Goal: Transaction & Acquisition: Purchase product/service

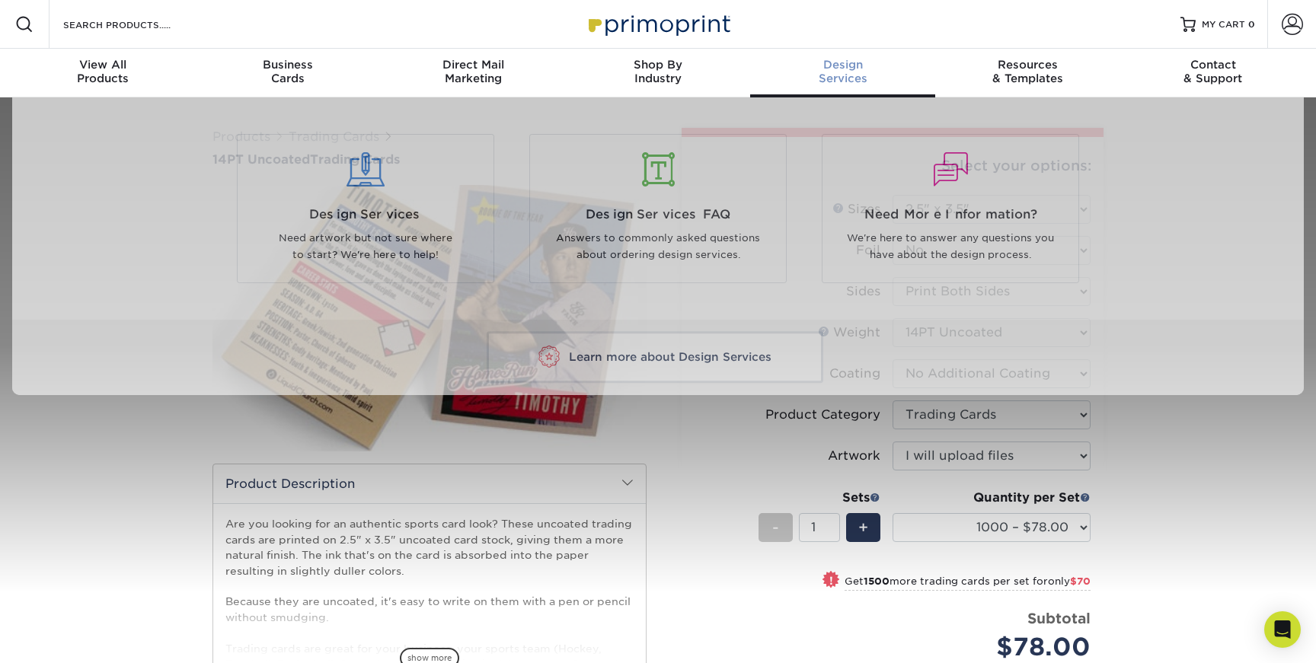
select select "2.50x3.50"
select select "c2f9bce9-36c2-409d-b101-c29d9d031e18"
select select "upload"
select select "1000 – $78.00"
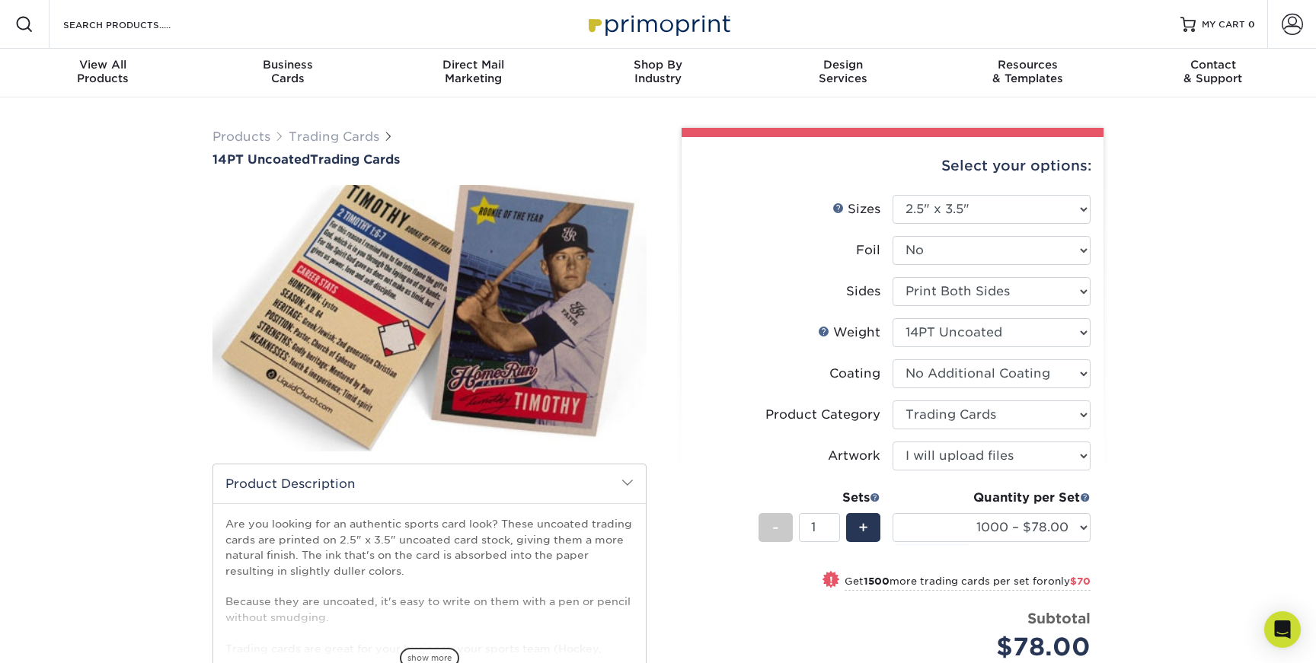
click at [181, 14] on div "Search Products" at bounding box center [129, 24] width 161 height 49
click at [325, 141] on link "Trading Cards" at bounding box center [334, 136] width 91 height 14
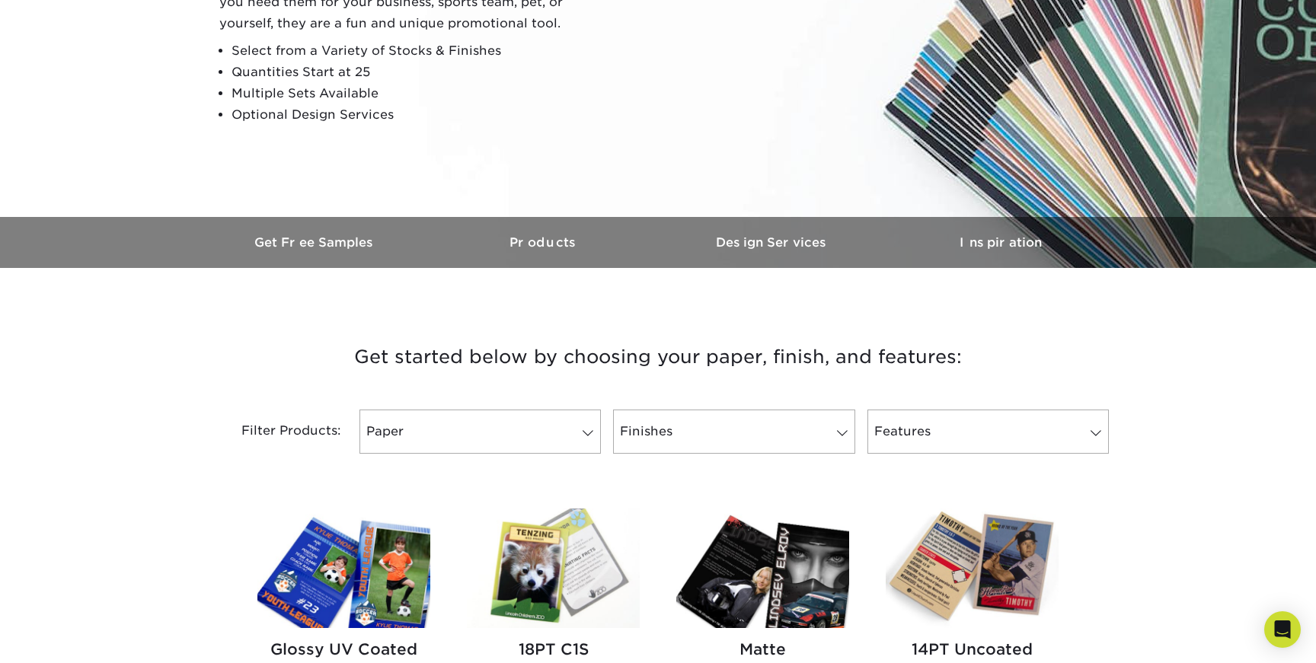
scroll to position [279, 0]
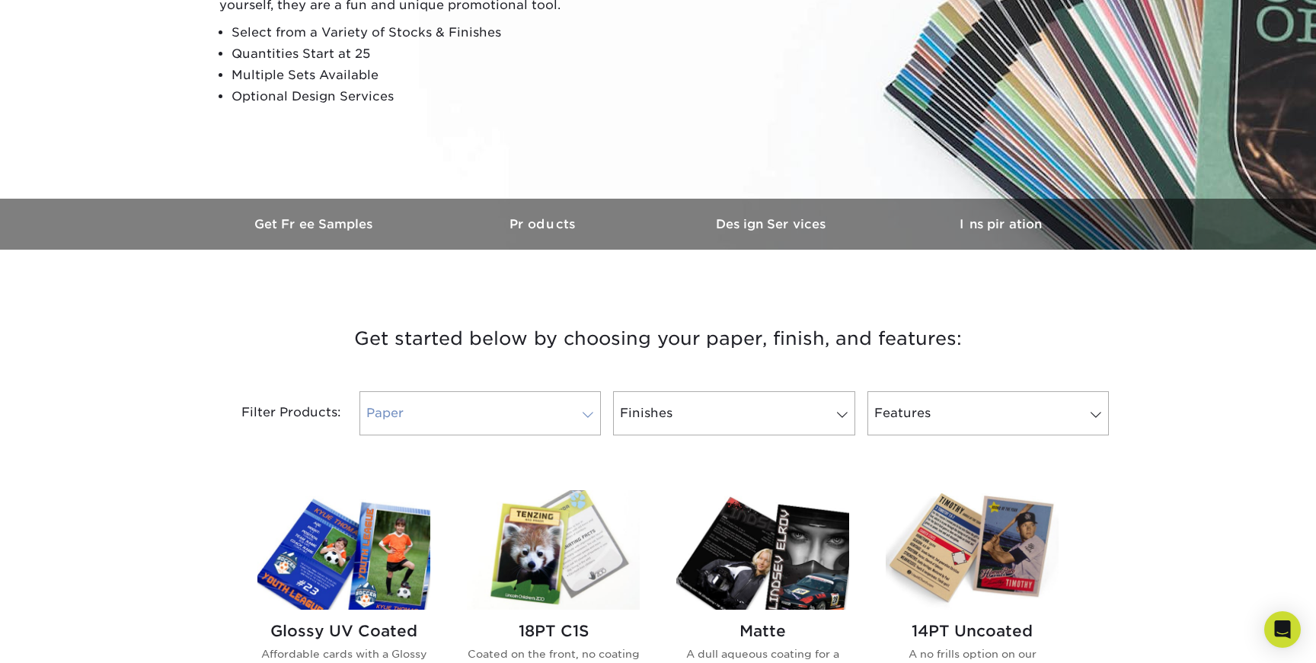
click at [578, 419] on span at bounding box center [587, 415] width 21 height 12
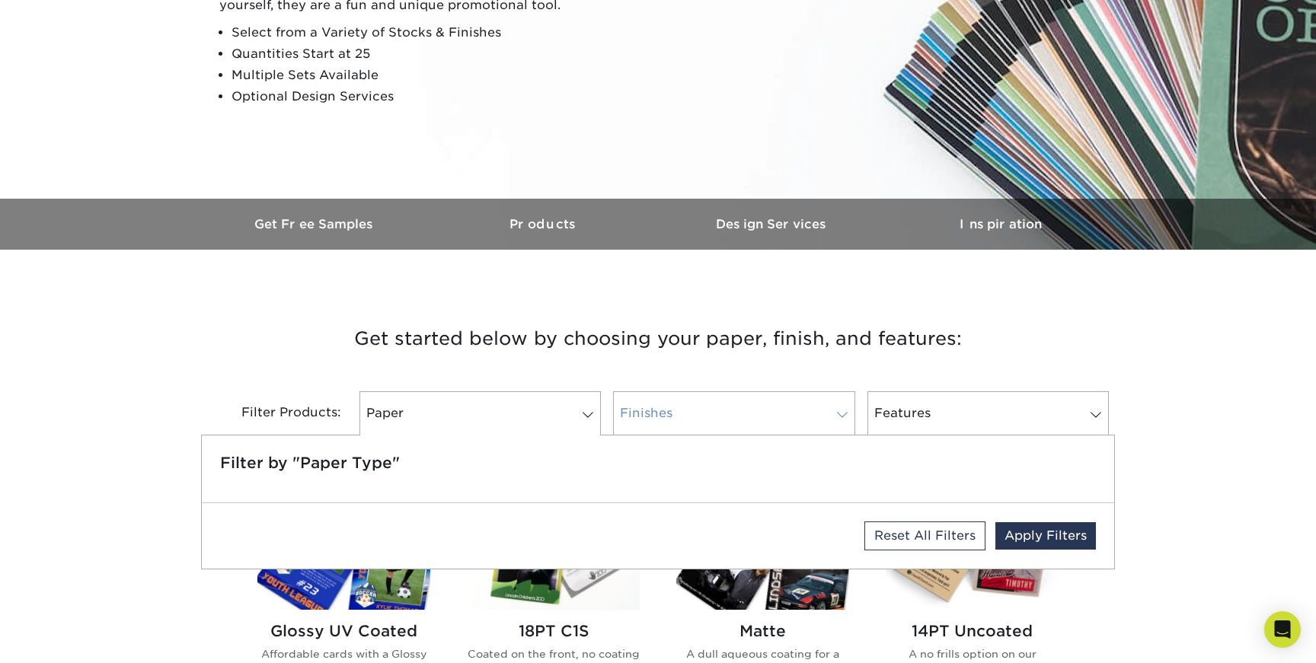
click at [758, 405] on link "Finishes" at bounding box center [733, 413] width 241 height 44
click at [717, 366] on h3 "Get started below by choosing your paper, finish, and features:" at bounding box center [657, 339] width 891 height 69
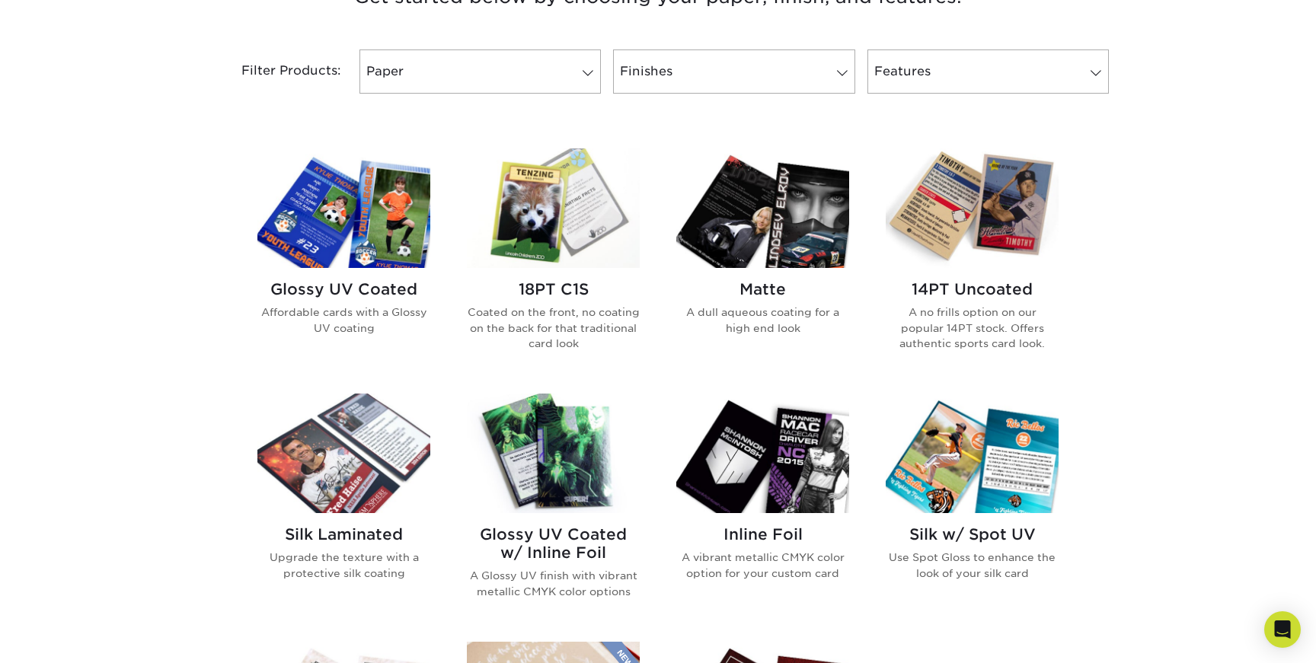
scroll to position [624, 0]
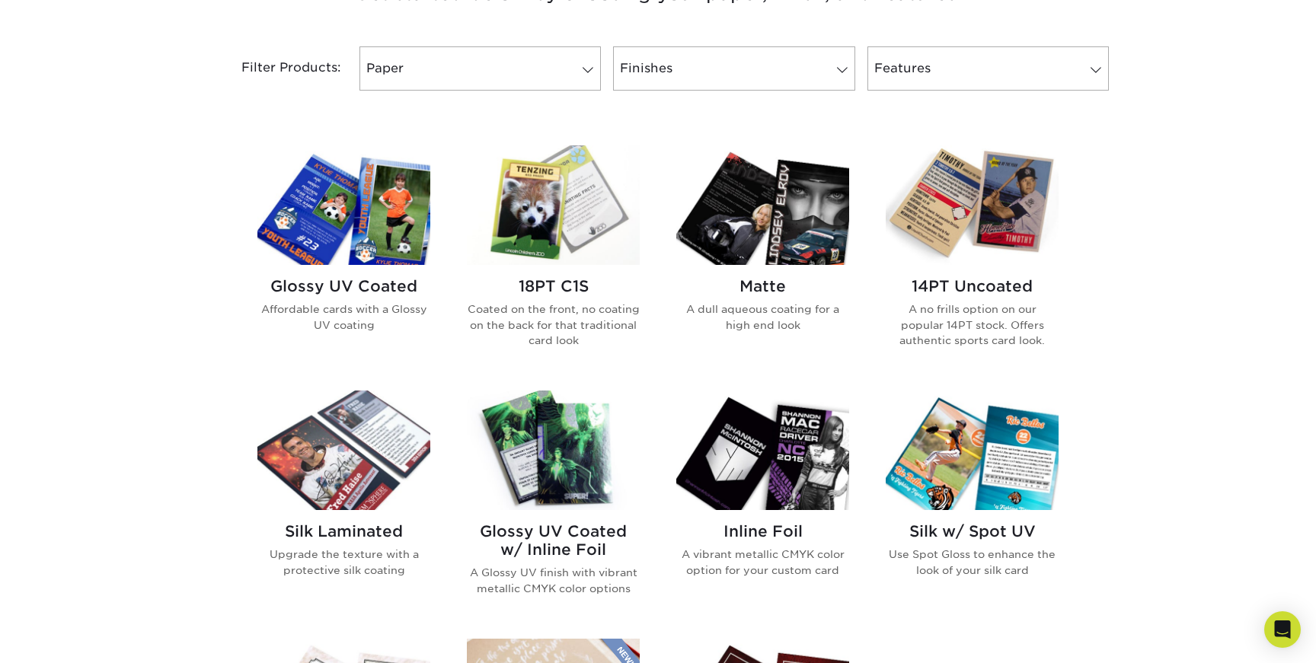
click at [538, 232] on img at bounding box center [553, 205] width 173 height 120
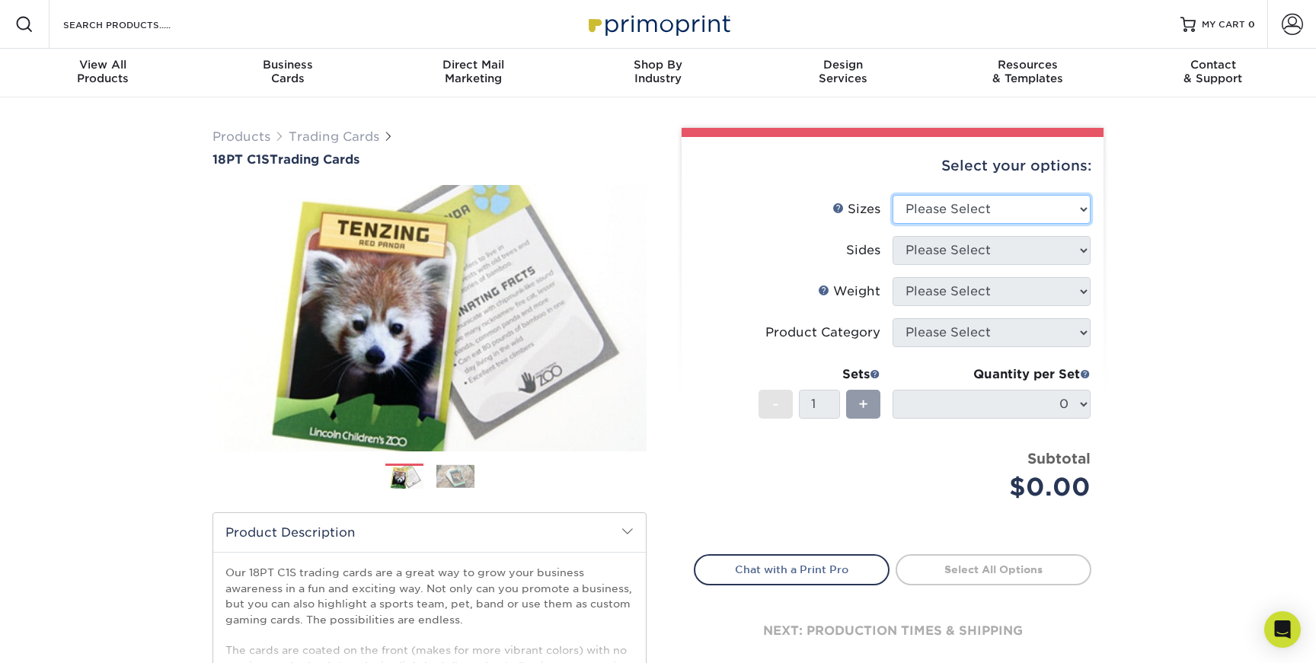
click at [1055, 207] on select "Please Select 2.5" x 3.5"" at bounding box center [991, 209] width 198 height 29
select select "2.50x3.50"
click at [892, 195] on select "Please Select 2.5" x 3.5"" at bounding box center [991, 209] width 198 height 29
click at [1072, 244] on select "Please Select Print Both Sides Print Front Only" at bounding box center [991, 250] width 198 height 29
select select "13abbda7-1d64-4f25-8bb2-c179b224825d"
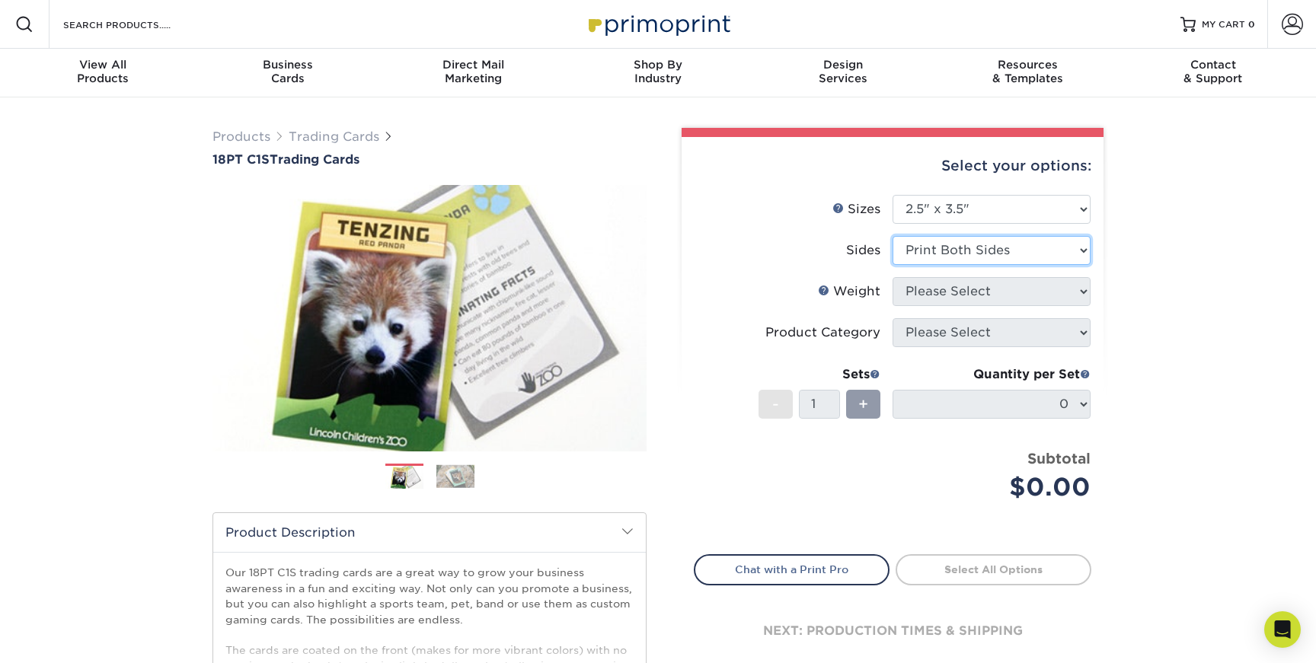
click at [892, 236] on select "Please Select Print Both Sides Print Front Only" at bounding box center [991, 250] width 198 height 29
click at [1084, 292] on select "Please Select 18PT C1S" at bounding box center [991, 291] width 198 height 29
click at [629, 530] on span at bounding box center [627, 531] width 12 height 12
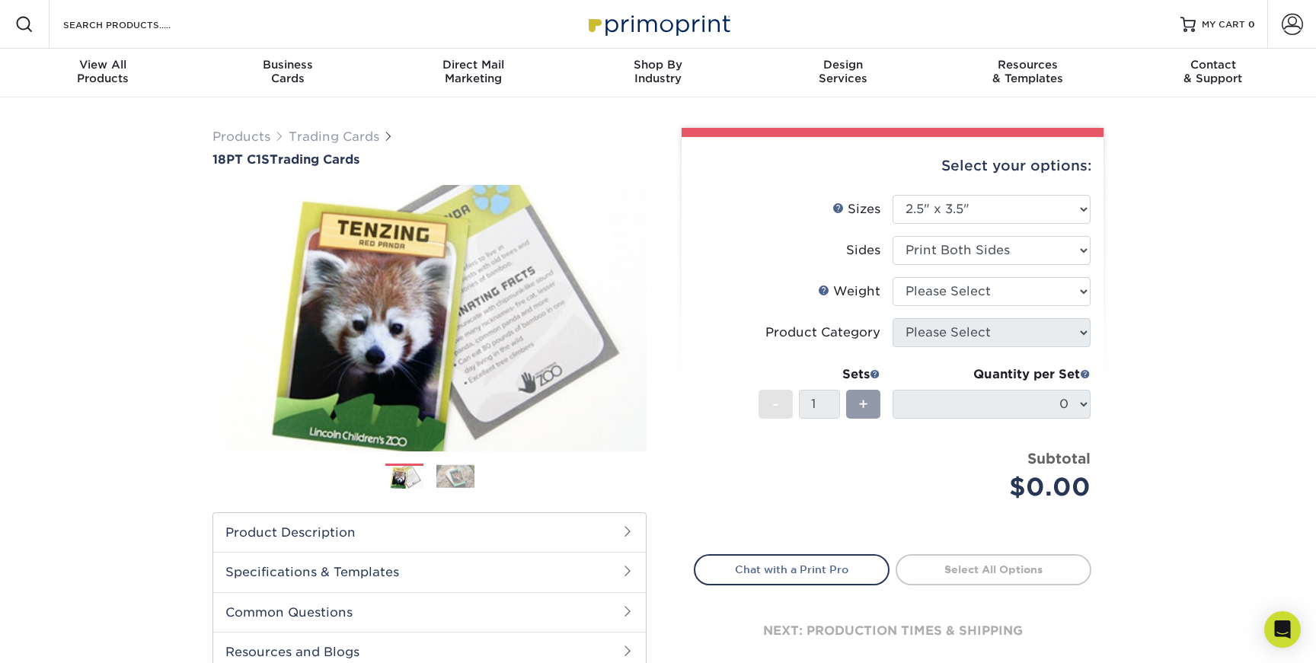
click at [629, 530] on span at bounding box center [627, 531] width 12 height 12
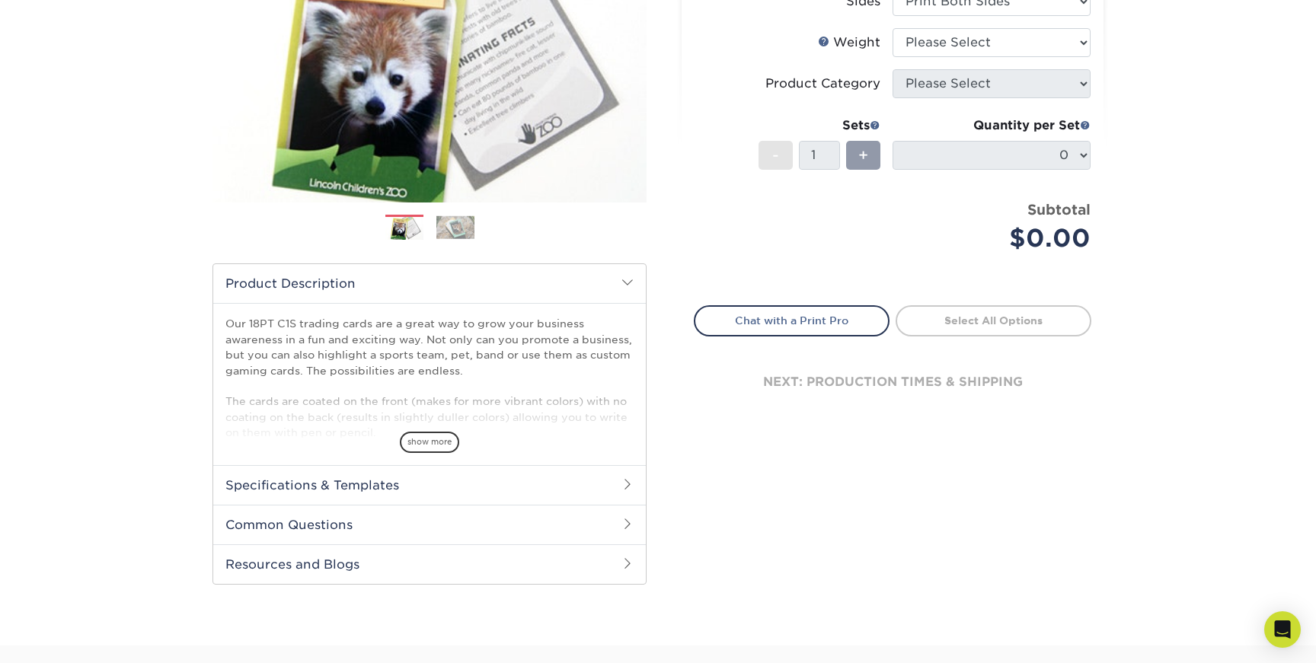
scroll to position [251, 0]
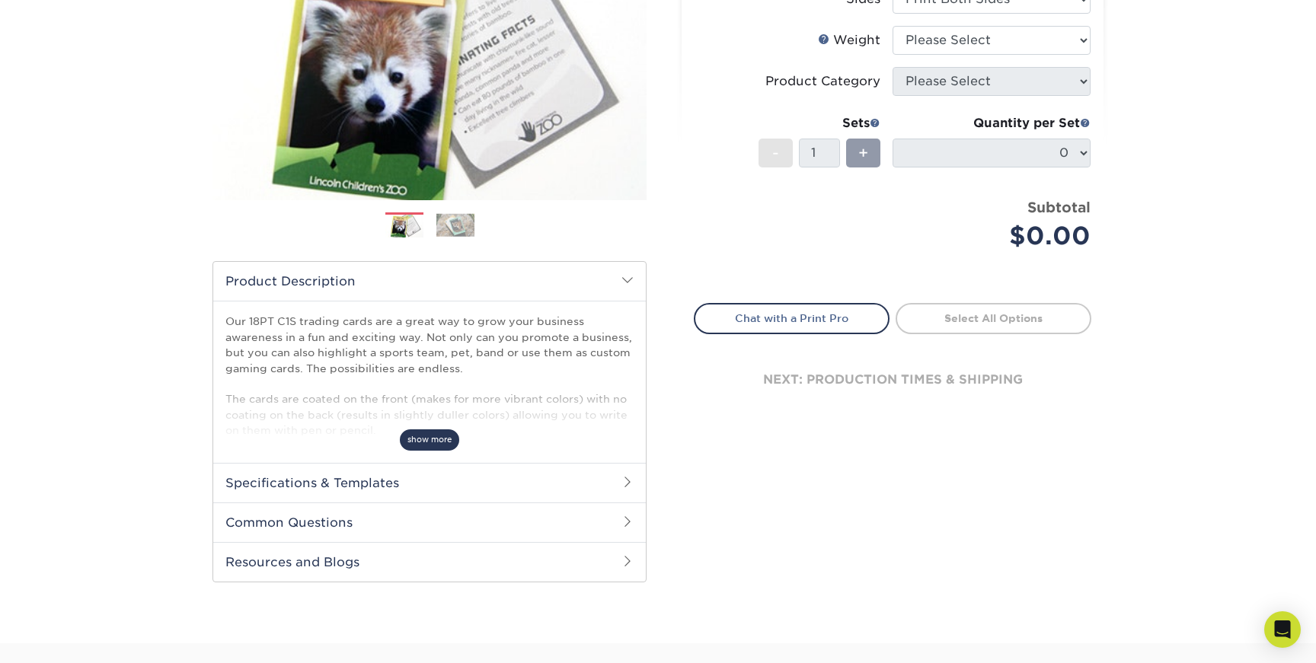
click at [420, 434] on span "show more" at bounding box center [429, 439] width 59 height 21
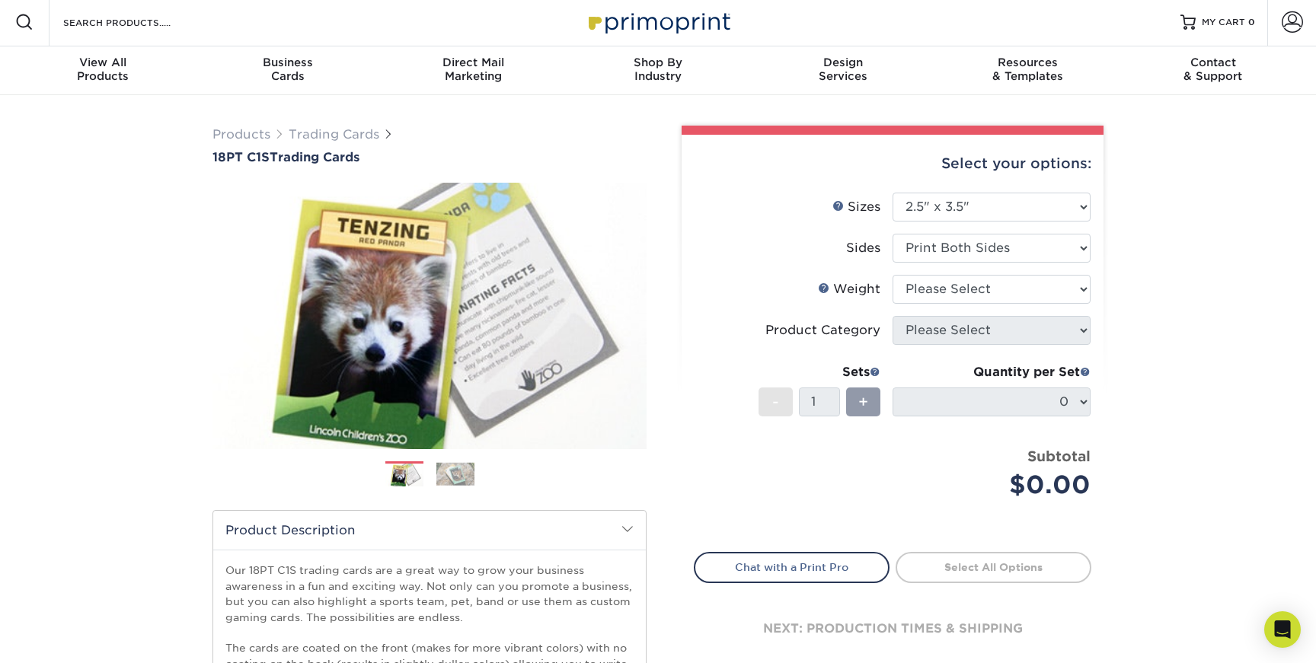
scroll to position [0, 0]
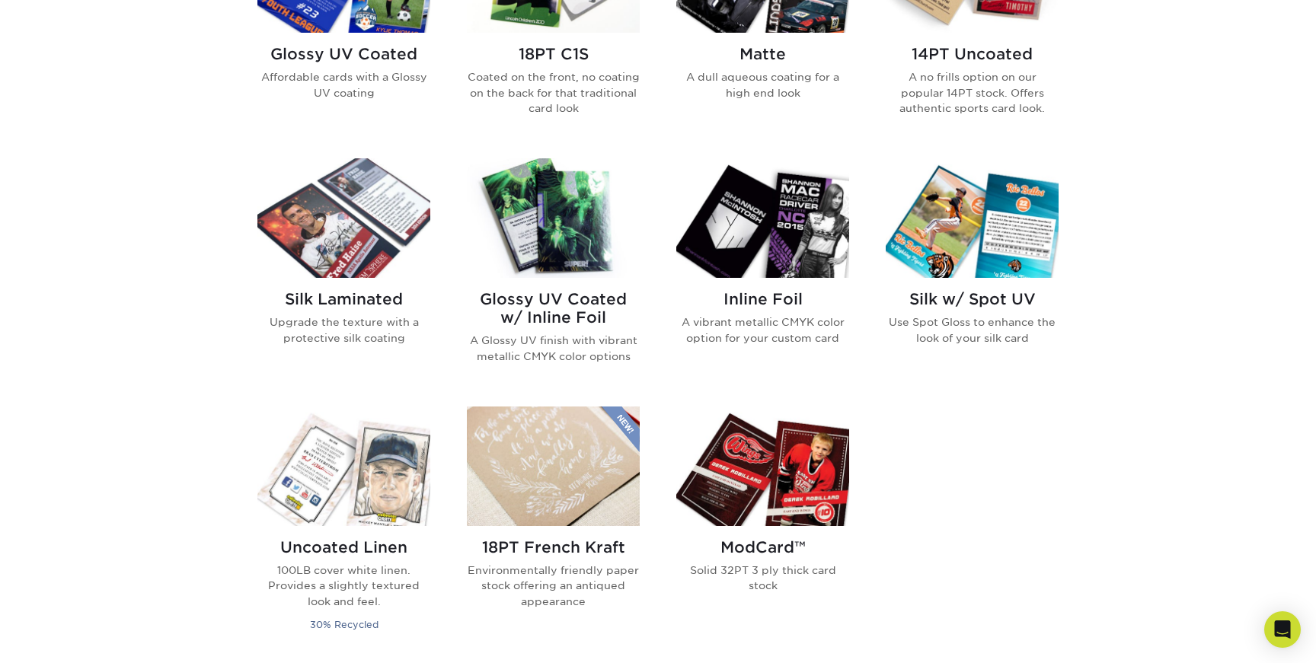
scroll to position [858, 0]
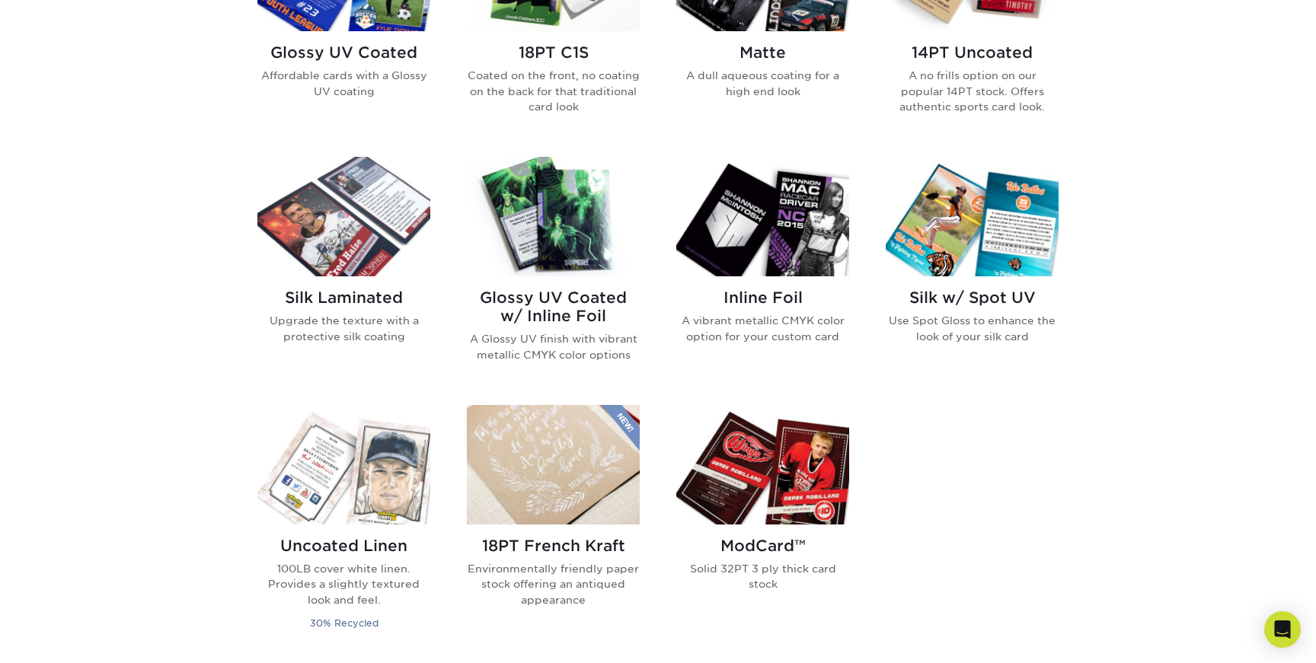
click at [745, 541] on h2 "ModCard™" at bounding box center [762, 546] width 173 height 18
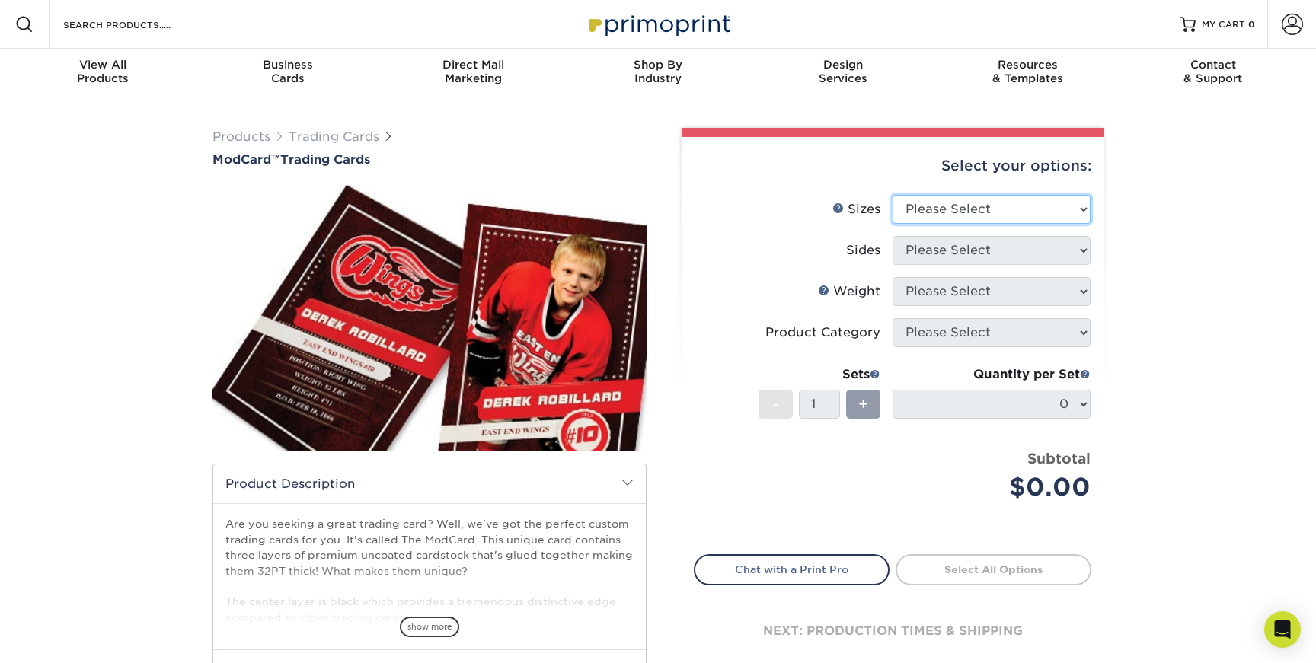
click at [1078, 211] on select "Please Select 2.5" x 3.5"" at bounding box center [991, 209] width 198 height 29
select select "2.50x3.50"
click at [892, 195] on select "Please Select 2.5" x 3.5"" at bounding box center [991, 209] width 198 height 29
click at [1078, 251] on select "Please Select Print Both Sides Print Front Only" at bounding box center [991, 250] width 198 height 29
select select "13abbda7-1d64-4f25-8bb2-c179b224825d"
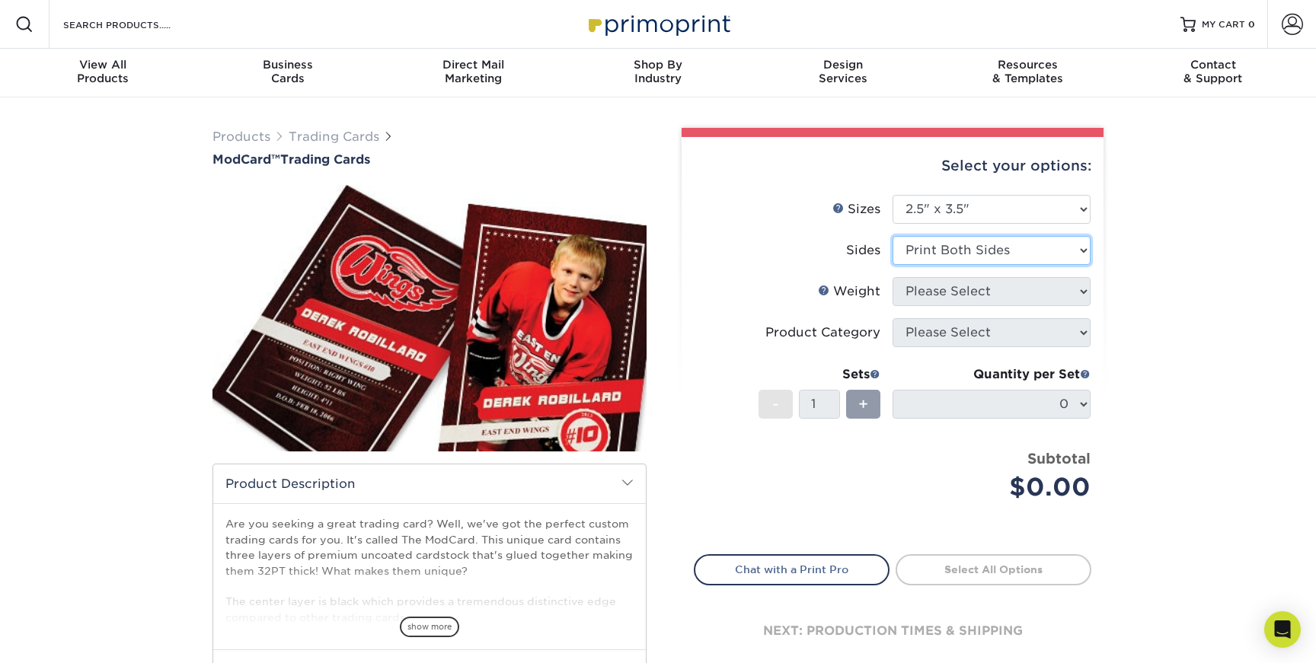
click at [892, 236] on select "Please Select Print Both Sides Print Front Only" at bounding box center [991, 250] width 198 height 29
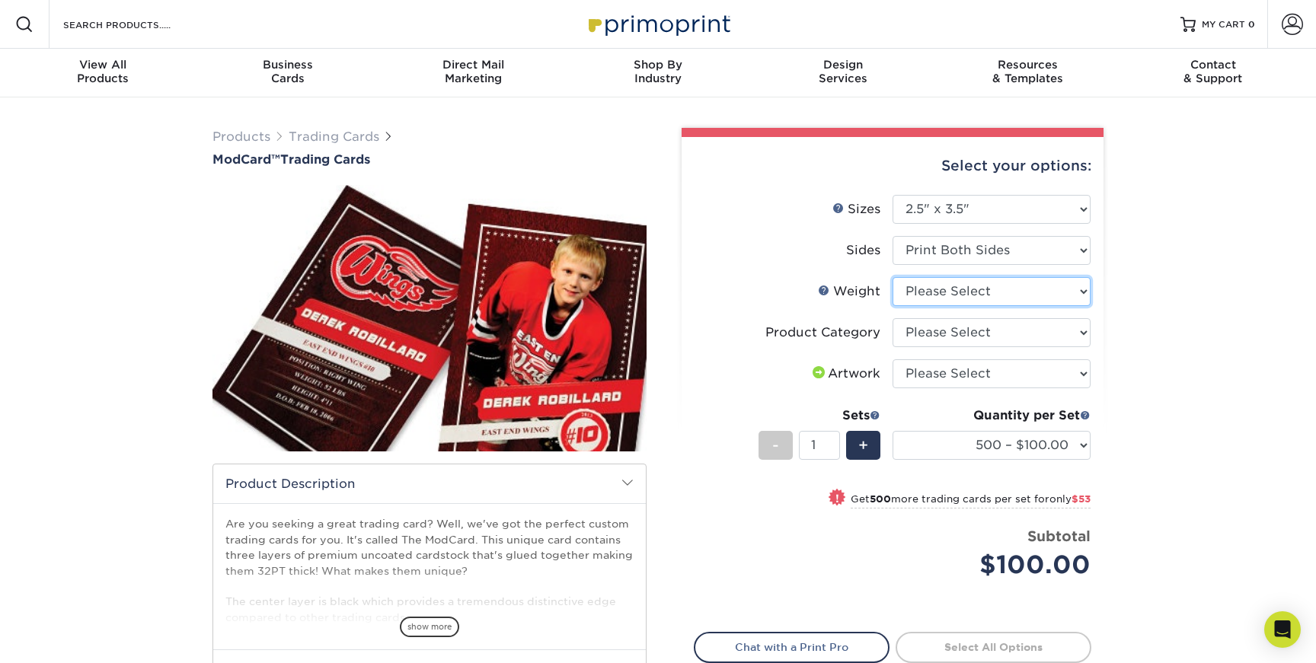
click at [1070, 290] on select "Please Select 32PTUCBLK" at bounding box center [991, 291] width 198 height 29
select select "32PTUCBLK"
click at [892, 277] on select "Please Select 32PTUCBLK" at bounding box center [991, 291] width 198 height 29
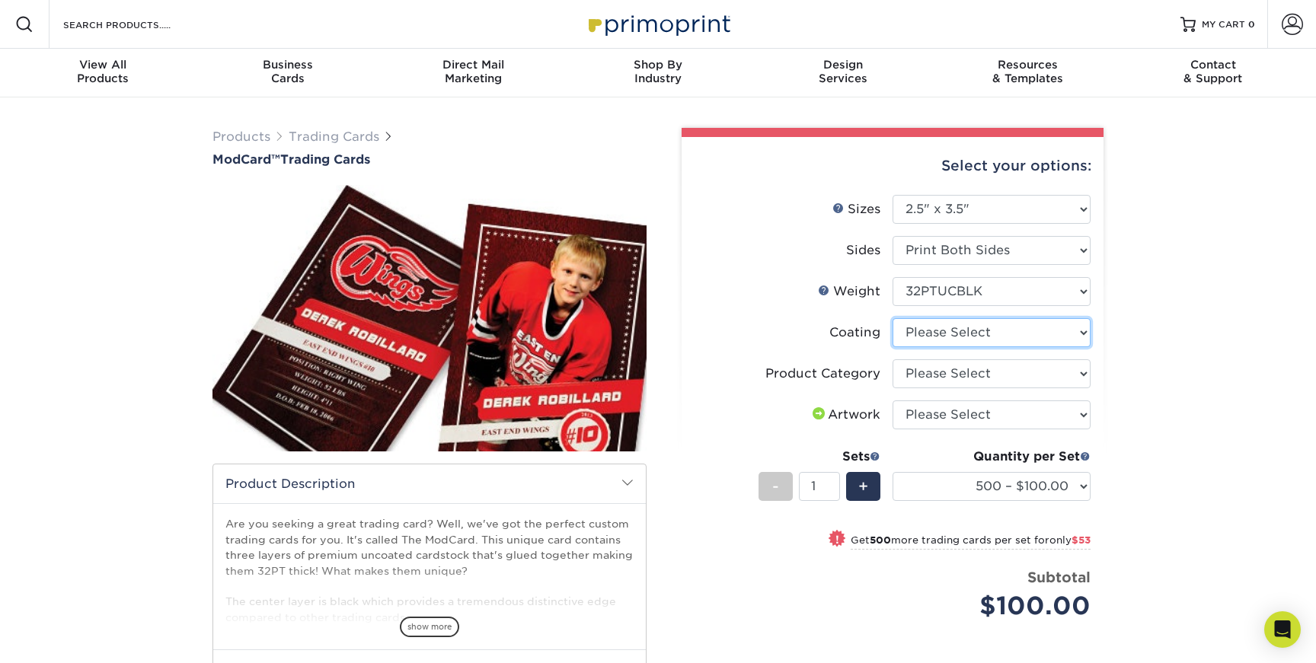
click at [1075, 334] on select at bounding box center [991, 332] width 198 height 29
click at [436, 624] on span "show more" at bounding box center [429, 627] width 59 height 21
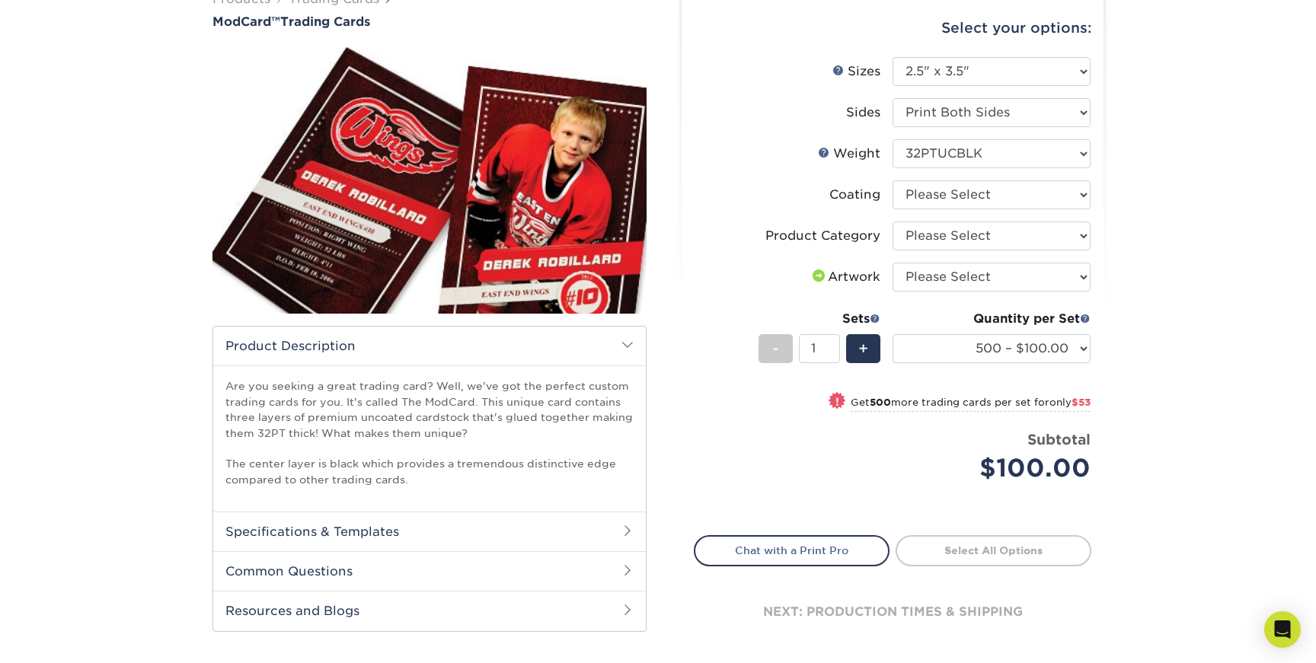
scroll to position [146, 0]
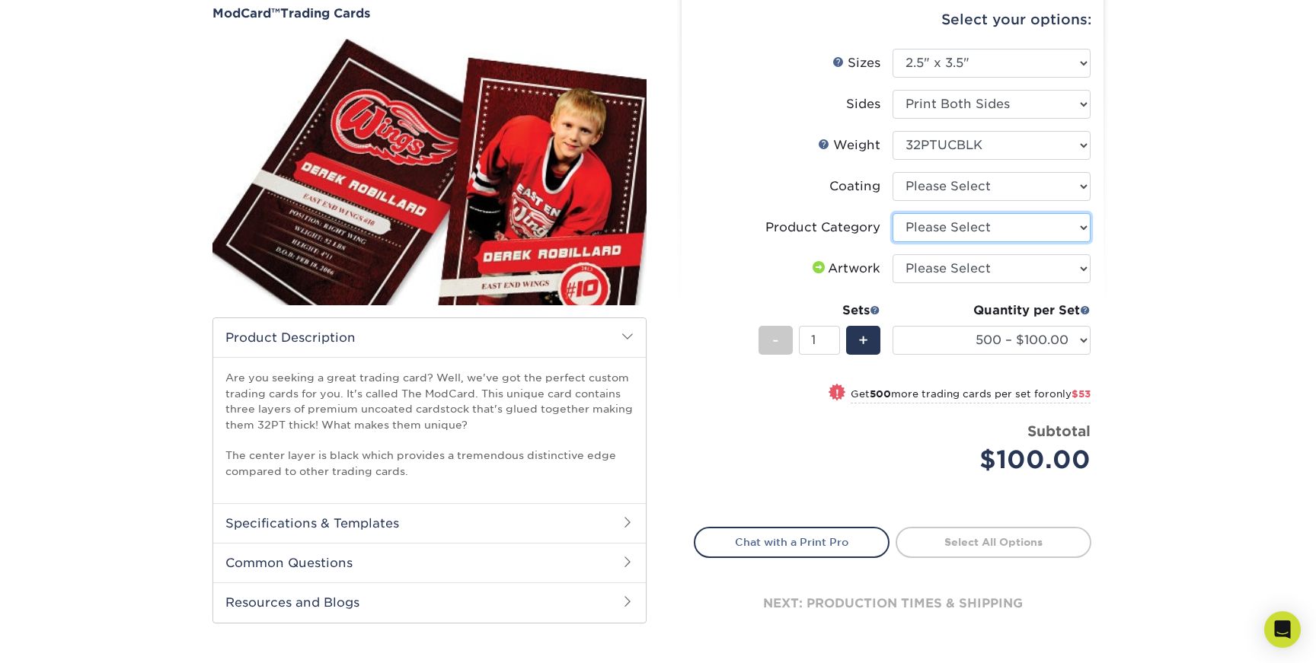
click at [1066, 227] on select "Please Select Trading Cards" at bounding box center [991, 227] width 198 height 29
select select "c2f9bce9-36c2-409d-b101-c29d9d031e18"
click at [892, 213] on select "Please Select Trading Cards" at bounding box center [991, 227] width 198 height 29
click at [1073, 337] on select "500 – $100.00 1000 – $153.00" at bounding box center [991, 340] width 198 height 29
select select "1000 – $153.00"
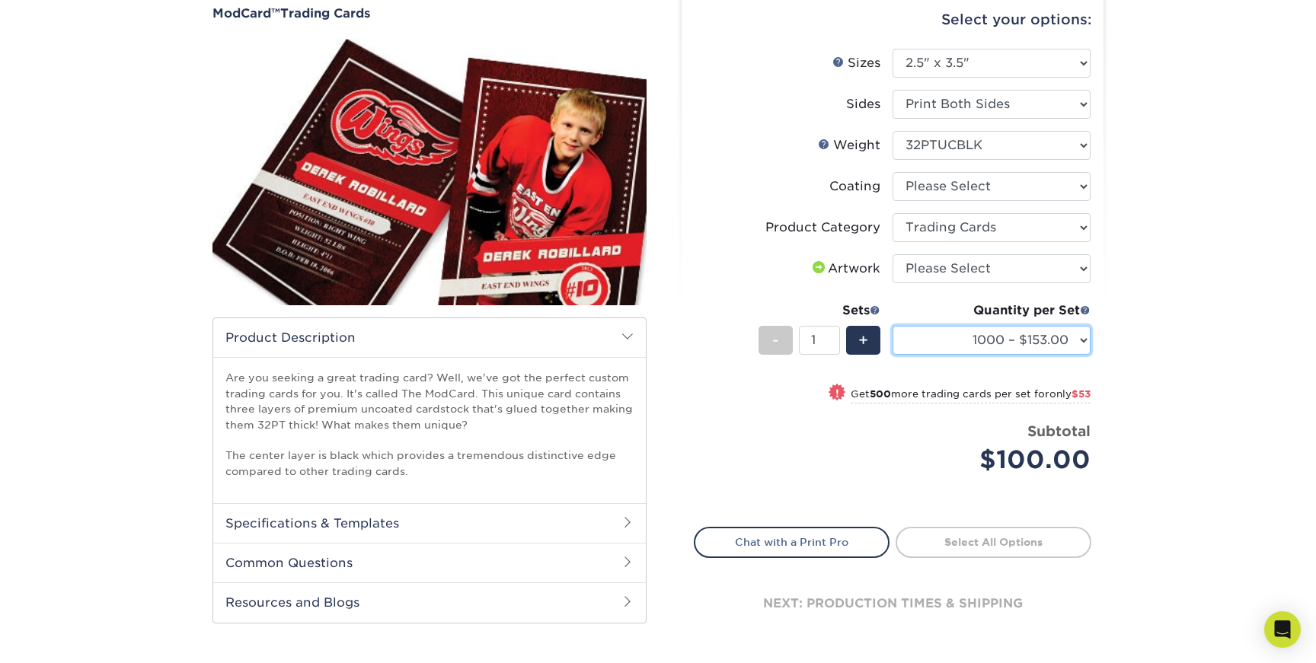
click at [892, 326] on select "500 – $100.00 1000 – $153.00" at bounding box center [991, 340] width 198 height 29
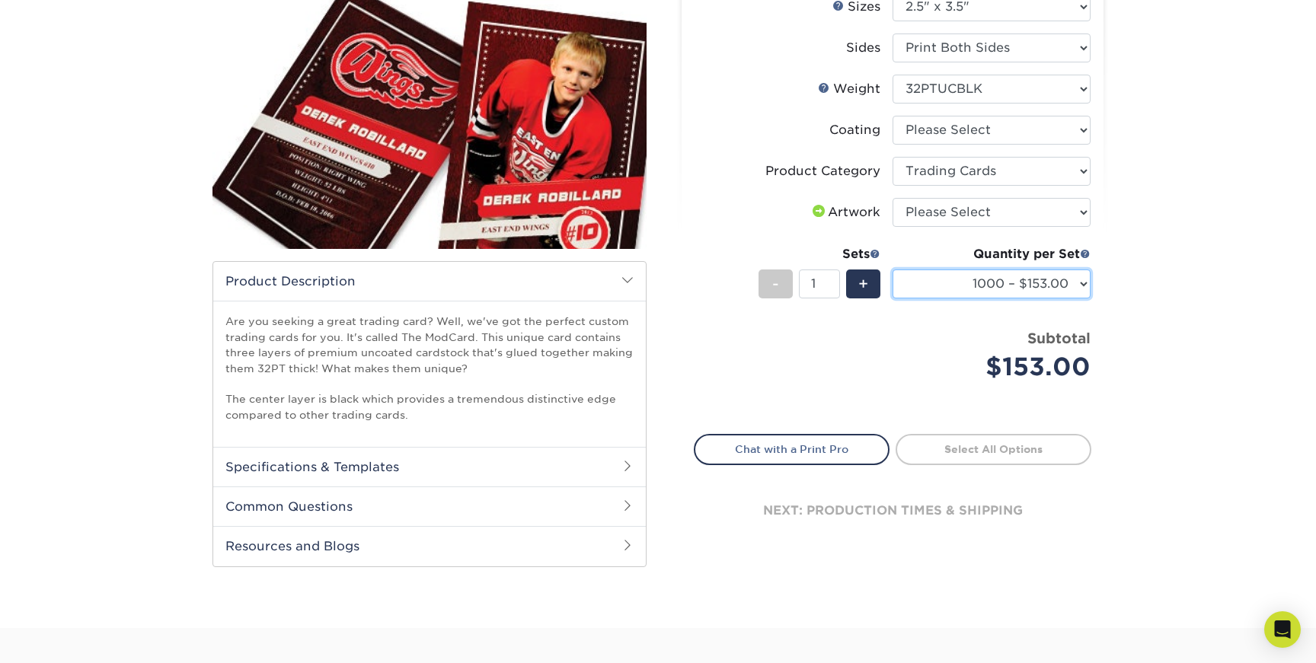
scroll to position [201, 0]
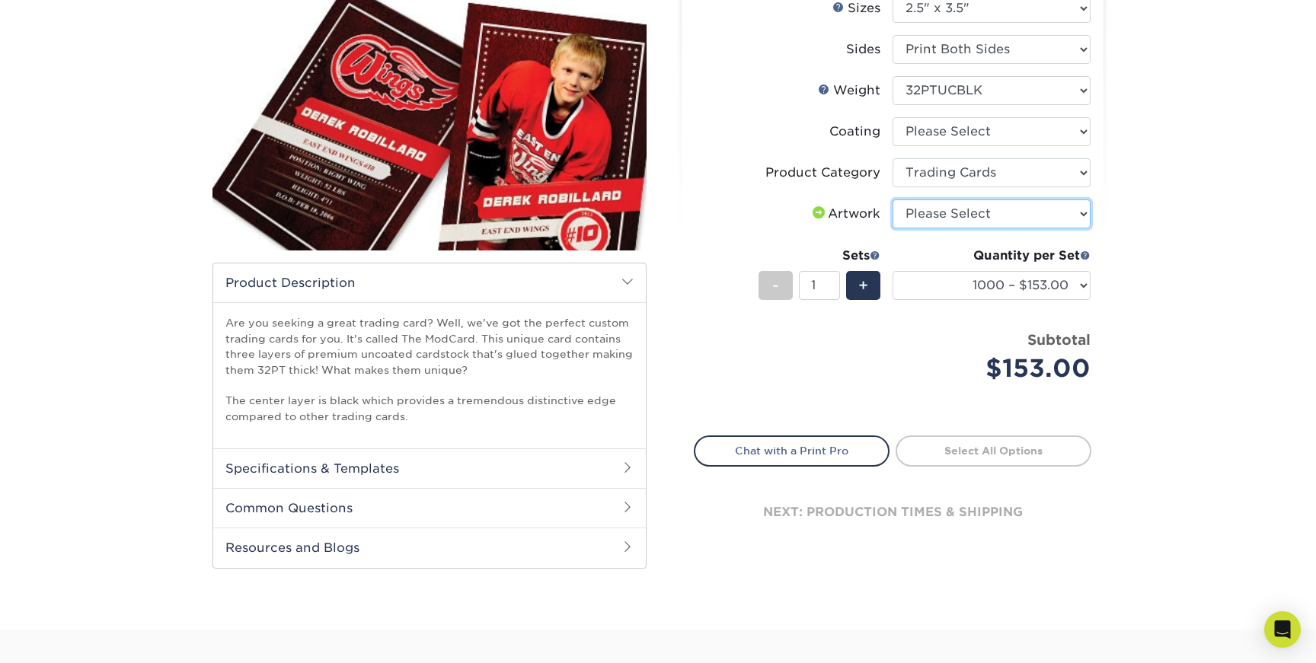
click at [935, 212] on select "Please Select I will upload files I need a design - $100" at bounding box center [991, 214] width 198 height 29
select select "upload"
click at [892, 200] on select "Please Select I will upload files I need a design - $100" at bounding box center [991, 214] width 198 height 29
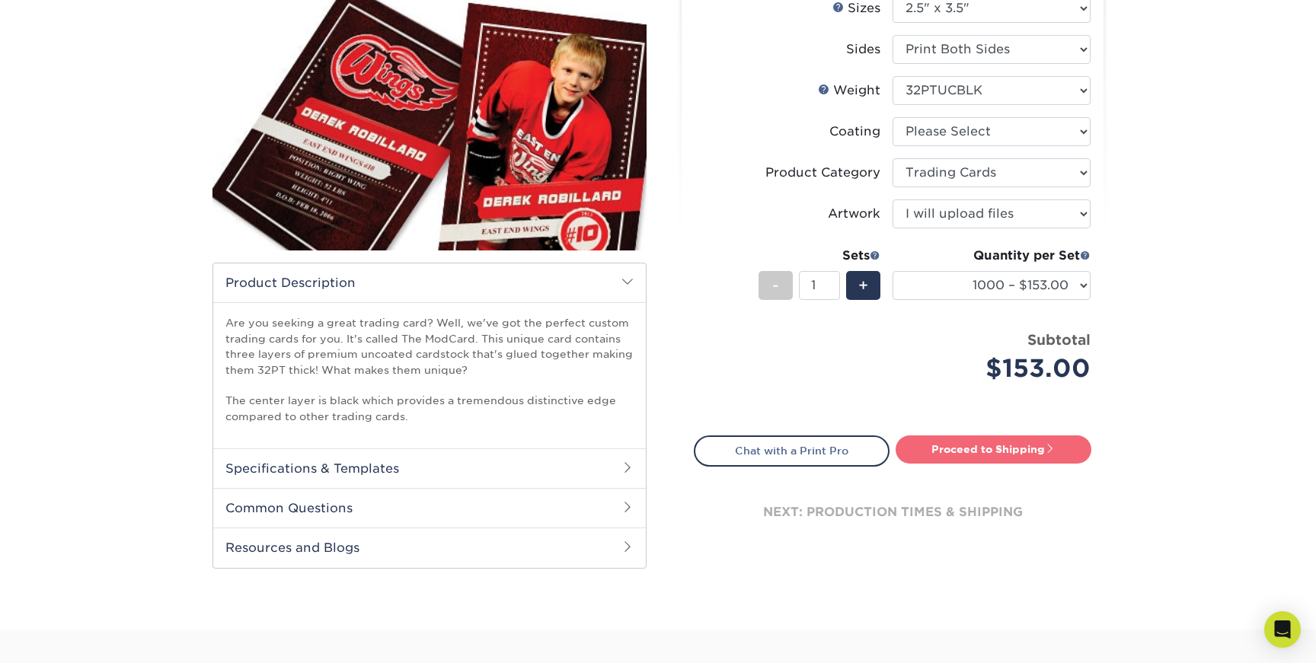
click at [998, 452] on link "Proceed to Shipping" at bounding box center [994, 449] width 196 height 27
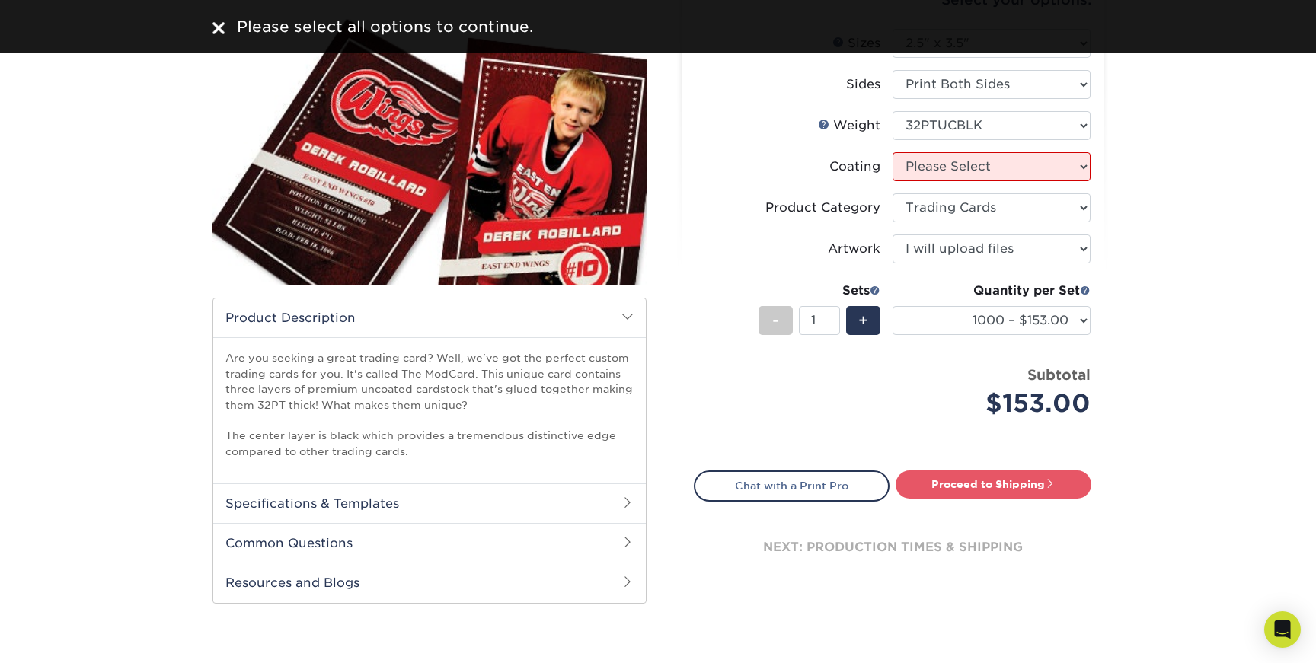
scroll to position [158, 0]
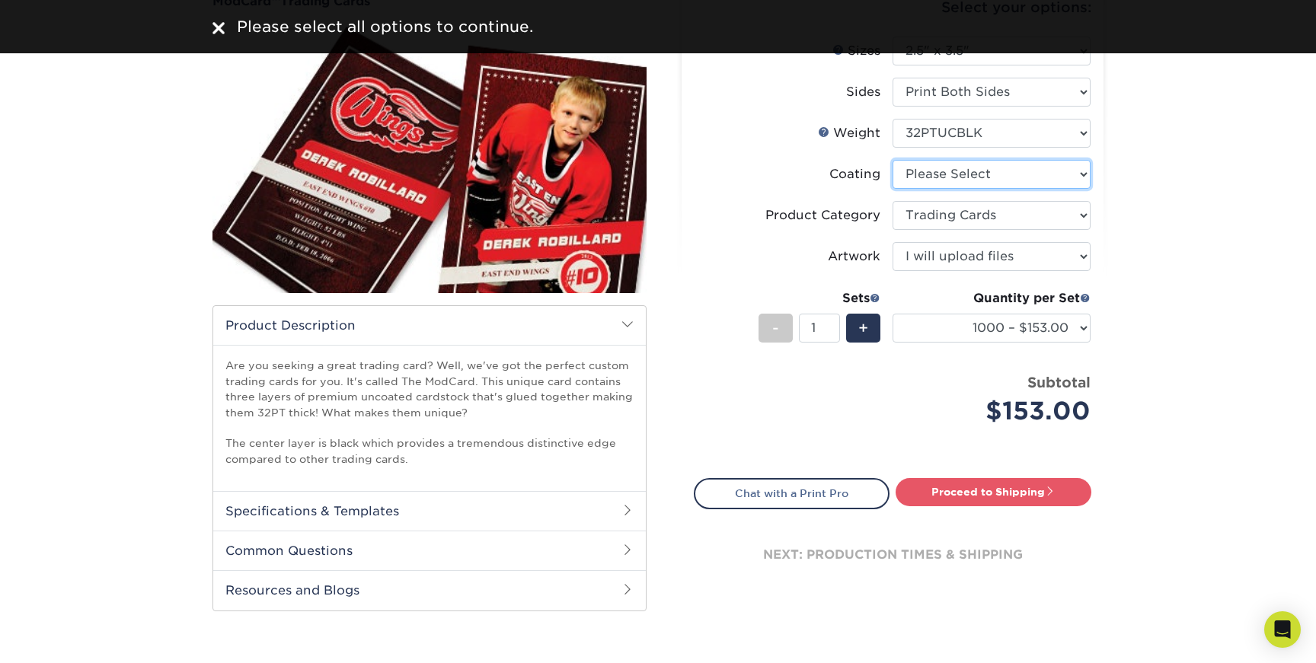
click at [1023, 175] on select at bounding box center [991, 174] width 198 height 29
select select "3e7618de-abca-4bda-9f97-8b9129e913d8"
click at [892, 160] on select at bounding box center [991, 174] width 198 height 29
select select "-1"
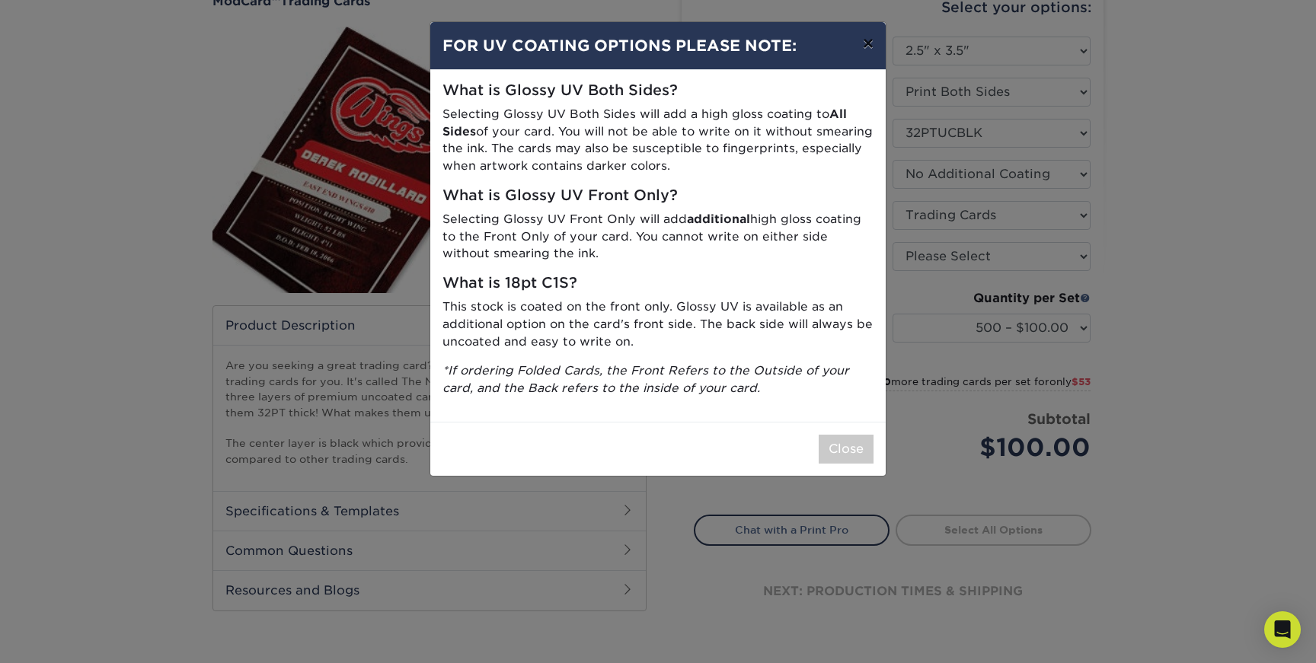
click at [873, 48] on button "×" at bounding box center [868, 43] width 35 height 43
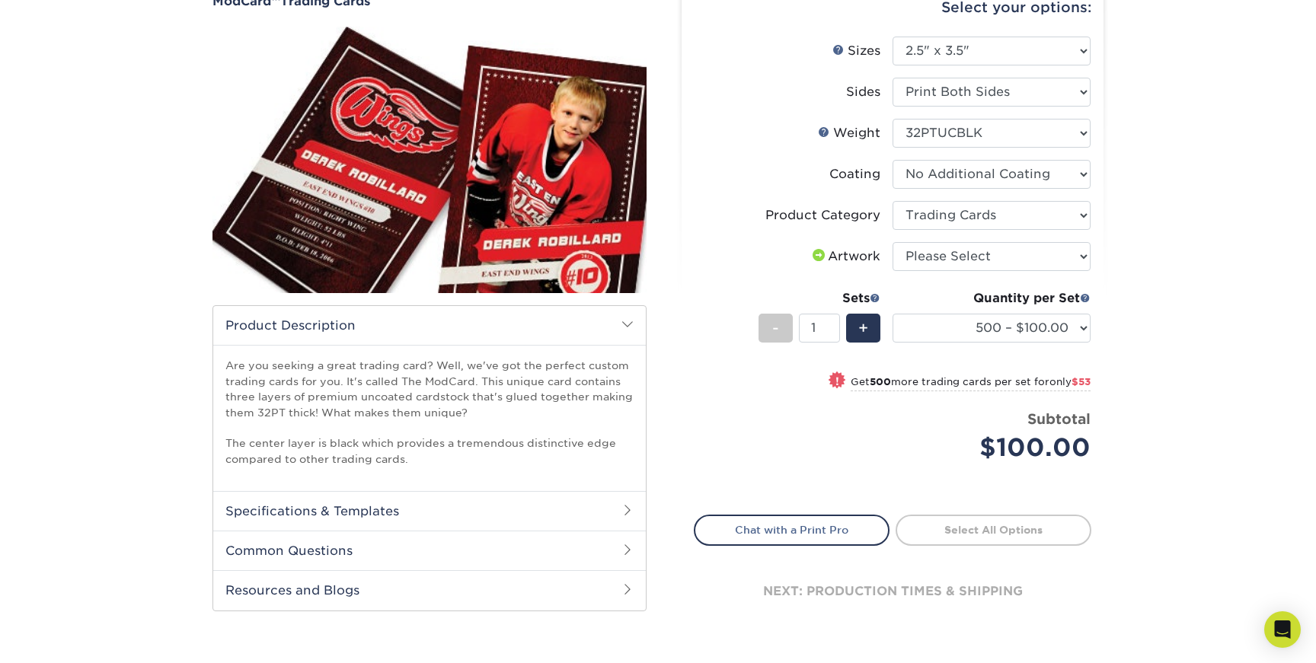
click at [612, 509] on h2 "Specifications & Templates" at bounding box center [429, 511] width 433 height 40
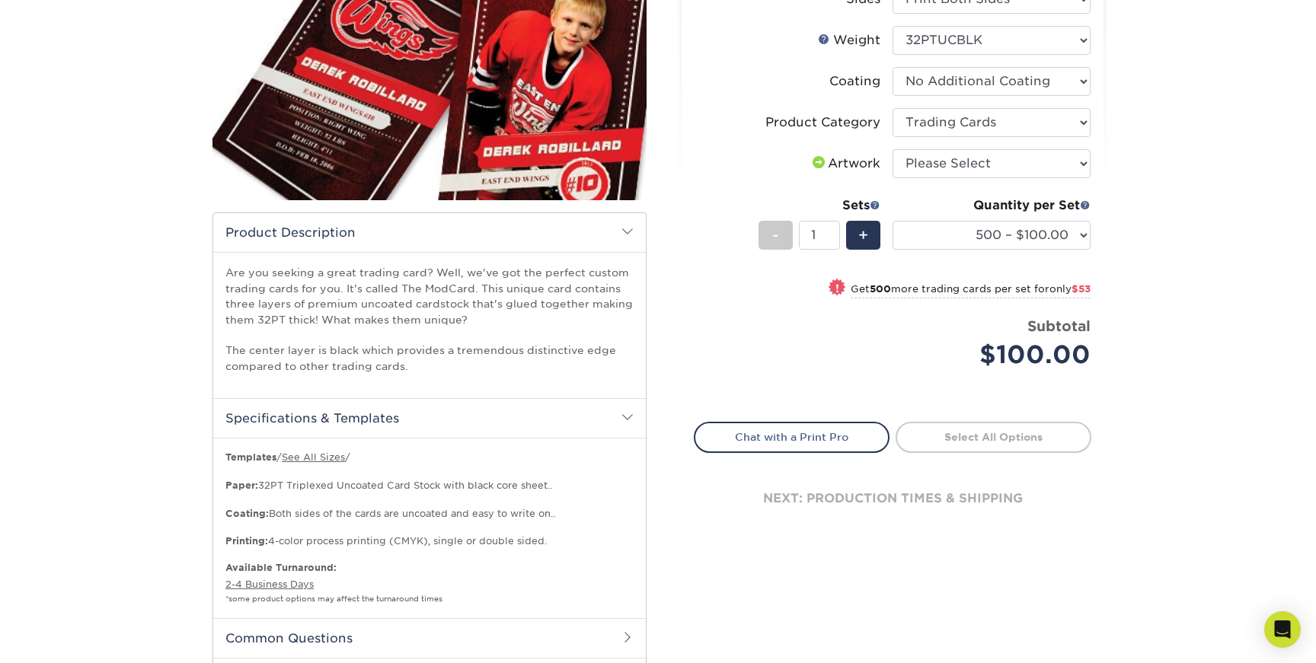
scroll to position [256, 0]
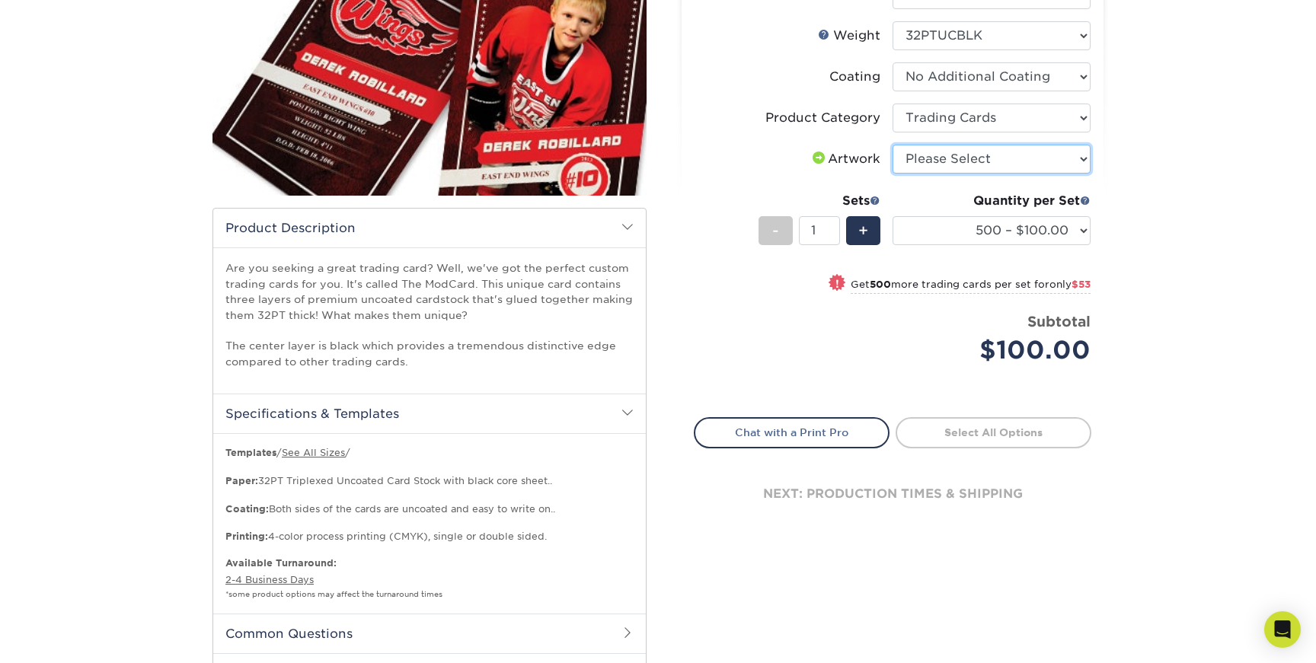
click at [990, 158] on select "Please Select I will upload files I need a design - $100" at bounding box center [991, 159] width 198 height 29
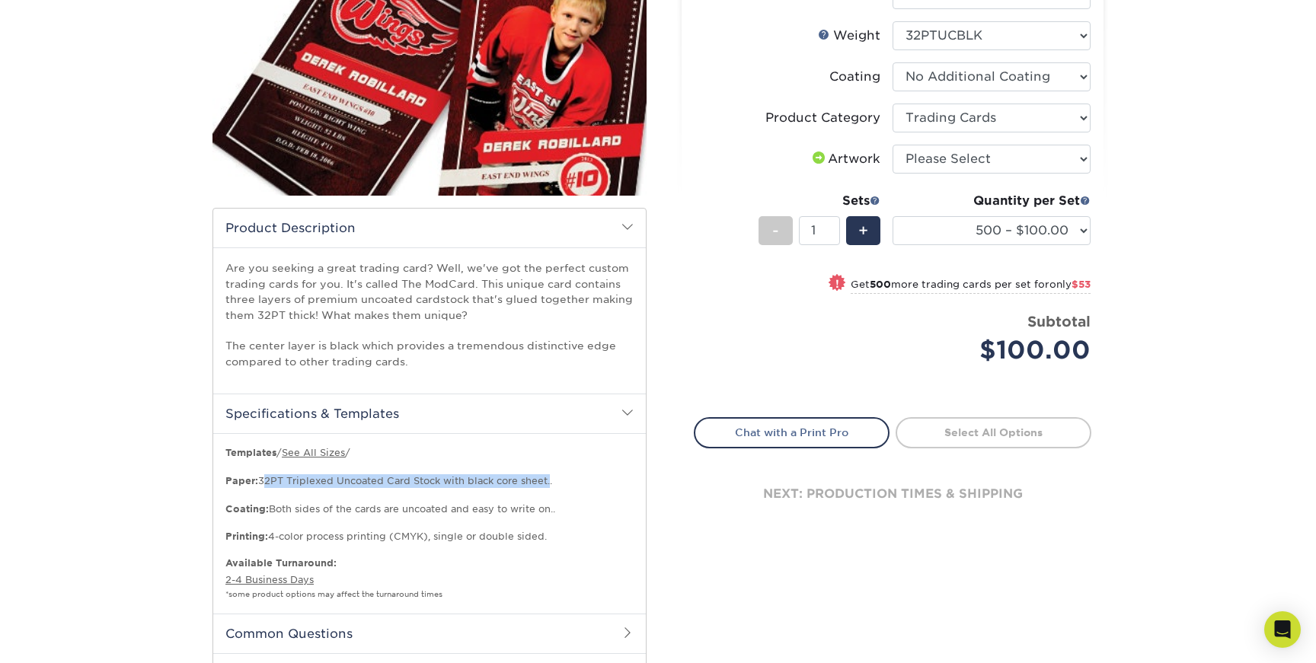
drag, startPoint x: 548, startPoint y: 482, endPoint x: 263, endPoint y: 486, distance: 285.6
click at [263, 485] on p "Templates / See All Sizes / Paper: 32PT Triplexed Uncoated Card Stock with blac…" at bounding box center [429, 494] width 408 height 97
copy p "32PT Triplexed Uncoated Card Stock with black core sheet"
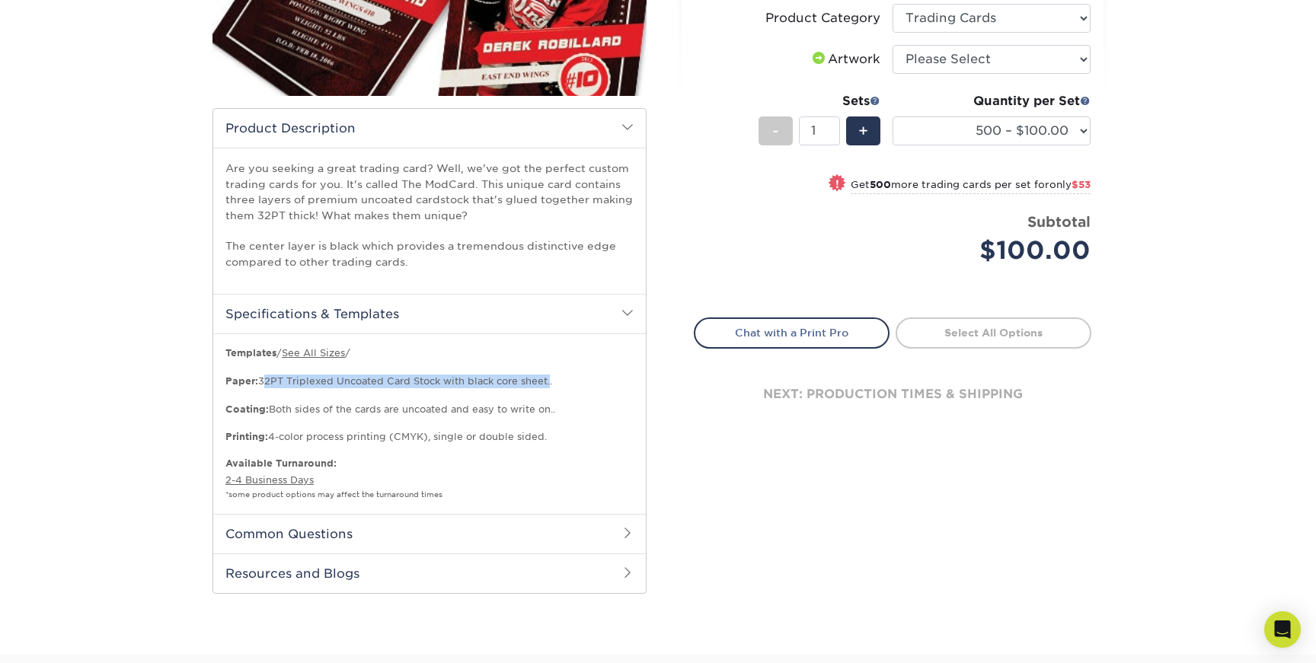
scroll to position [360, 0]
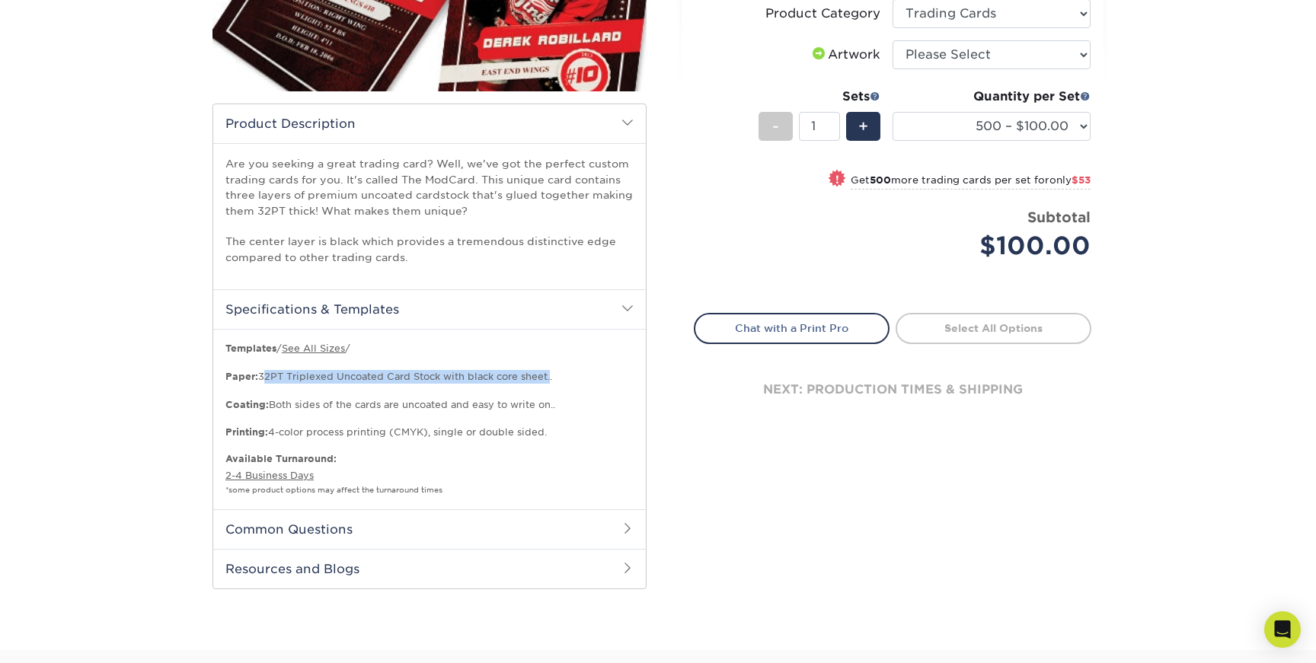
click at [629, 535] on h2 "Common Questions" at bounding box center [429, 529] width 433 height 40
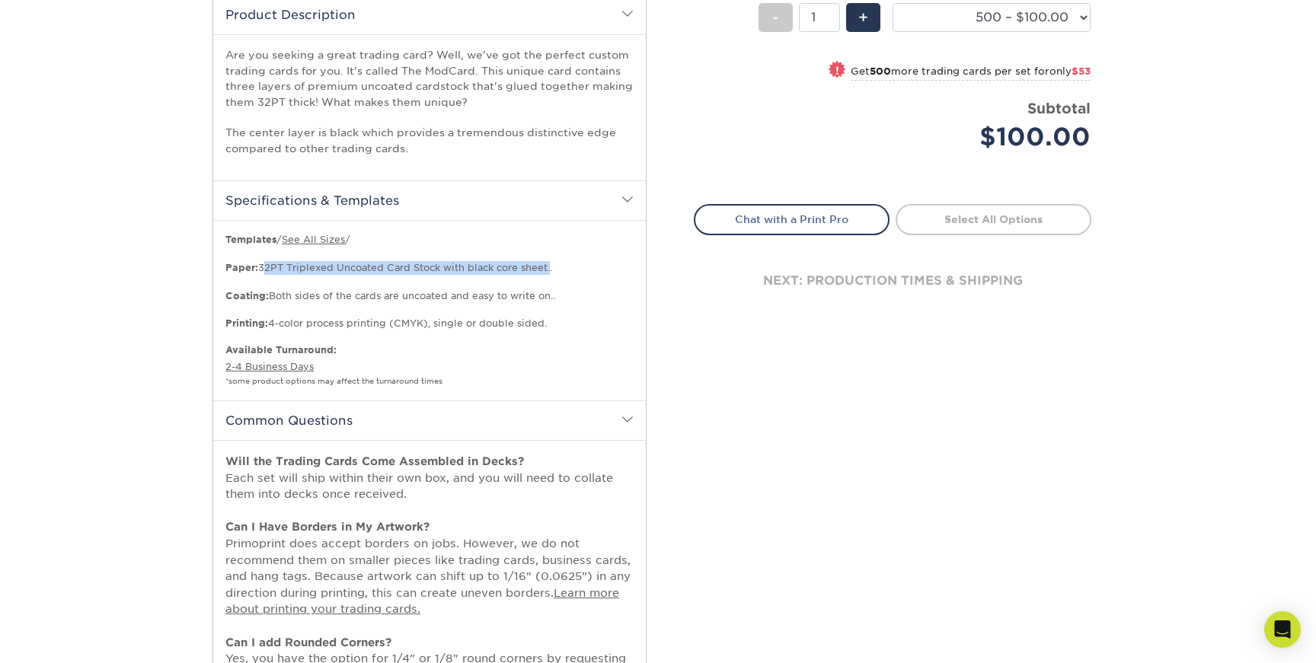
scroll to position [40, 0]
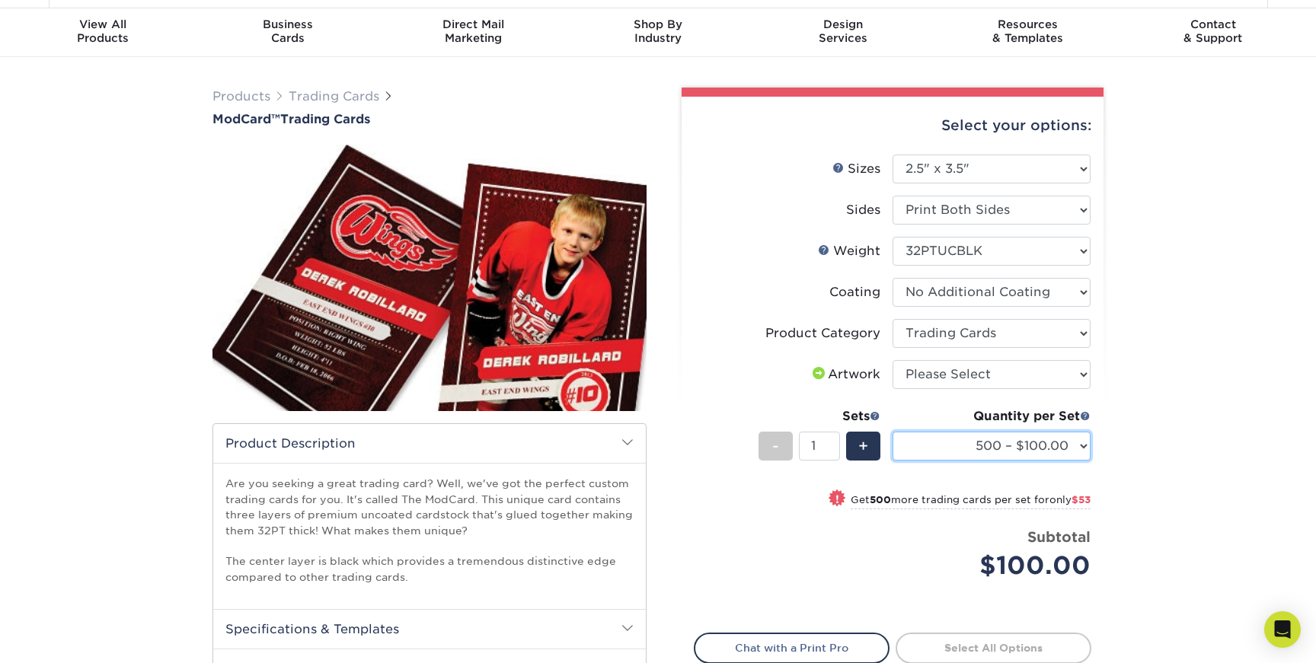
click at [1062, 442] on select "500 – $100.00 1000 – $153.00" at bounding box center [991, 446] width 198 height 29
select select "1000 – $153.00"
click at [892, 432] on select "500 – $100.00 1000 – $153.00" at bounding box center [991, 446] width 198 height 29
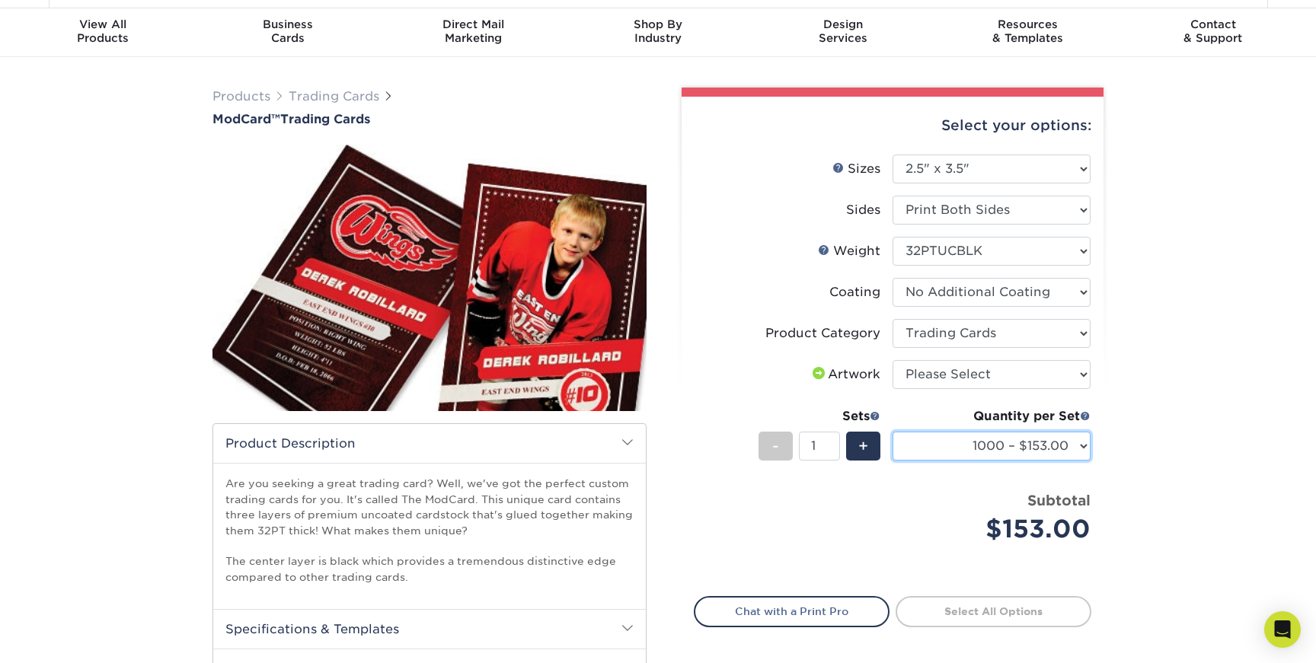
scroll to position [0, 0]
